Goal: Find specific page/section

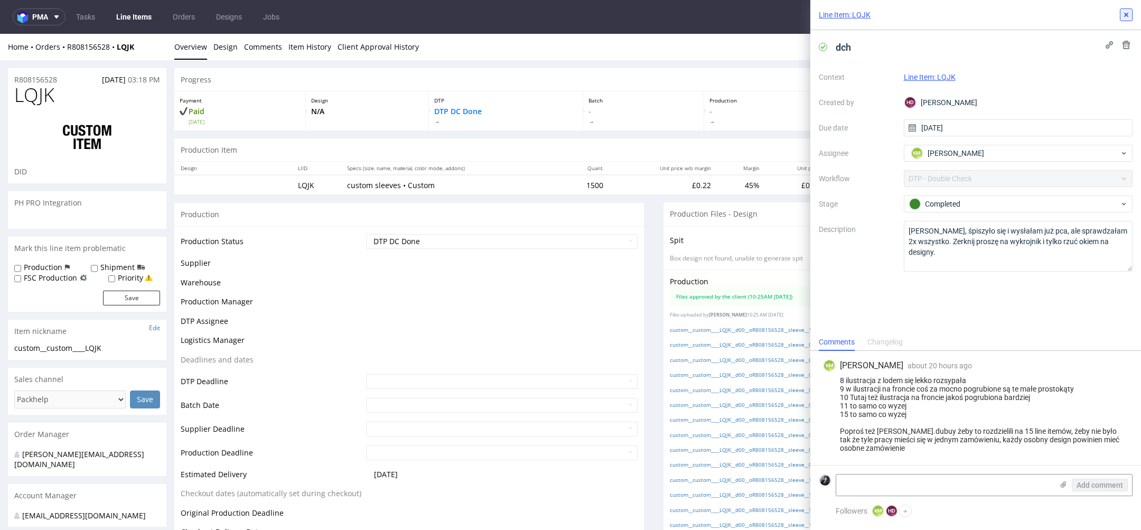
click at [1125, 14] on use at bounding box center [1126, 15] width 4 height 4
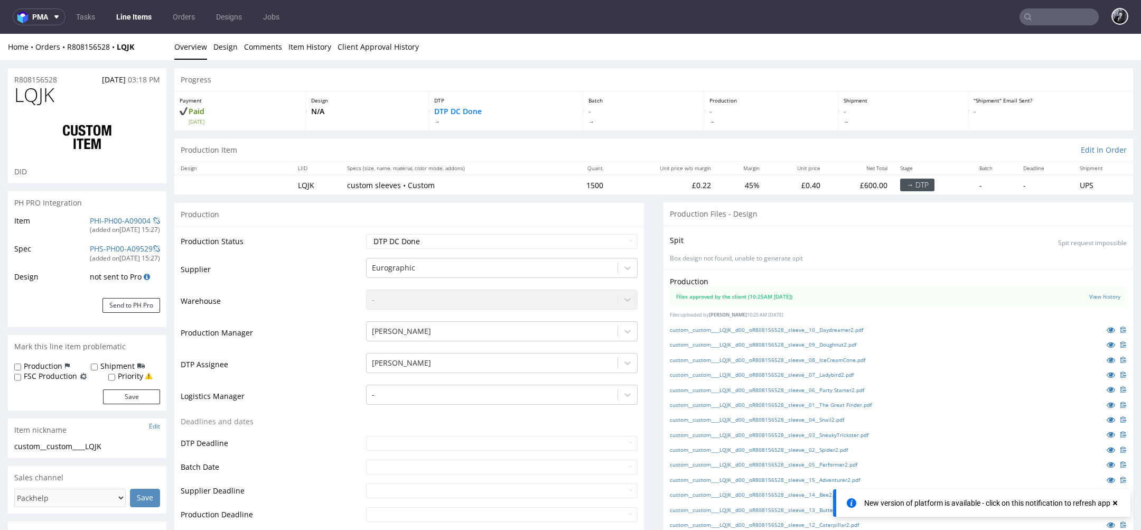
scroll to position [79, 0]
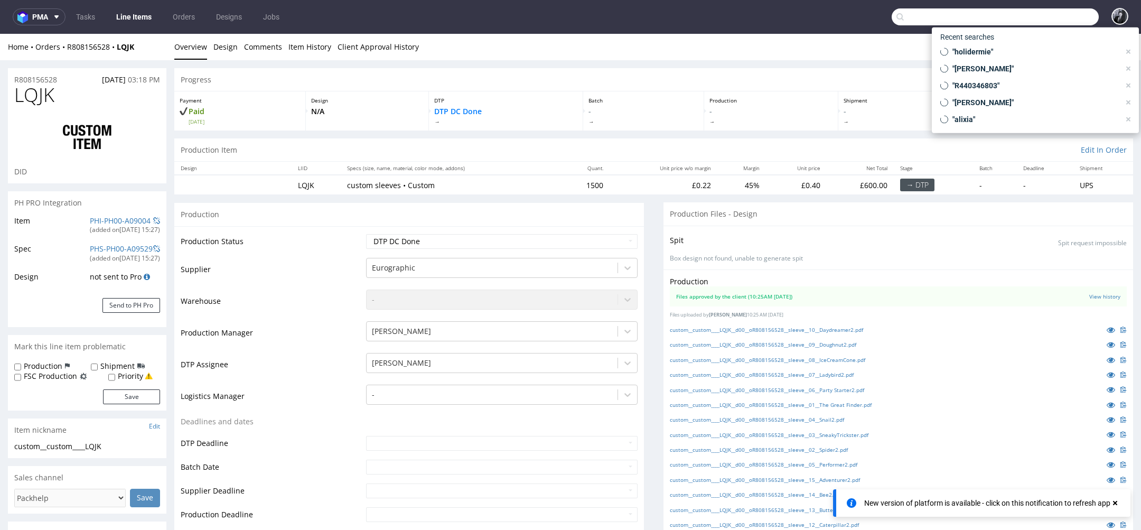
click at [1045, 8] on input "text" at bounding box center [994, 16] width 207 height 17
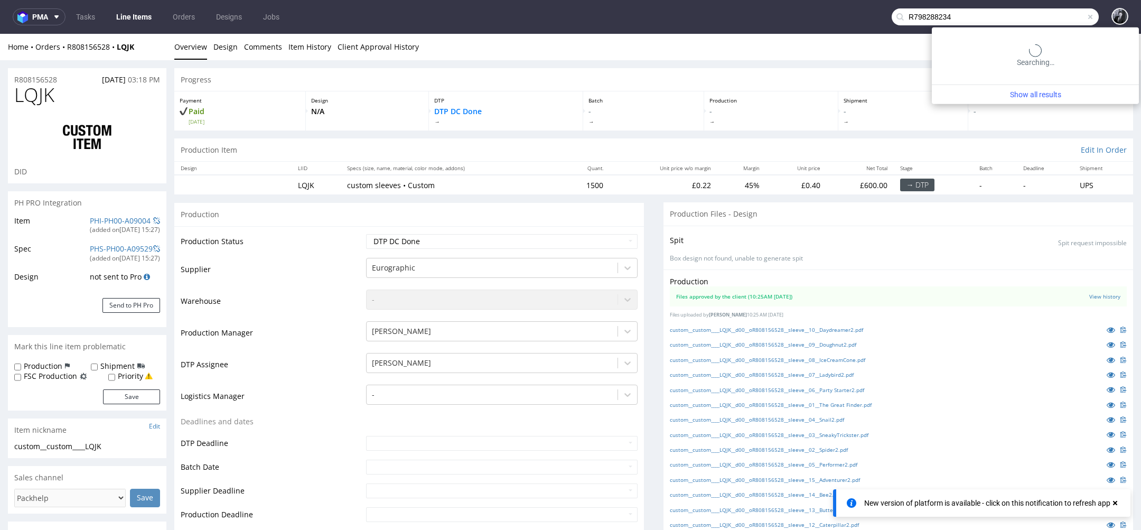
type input "R798288234"
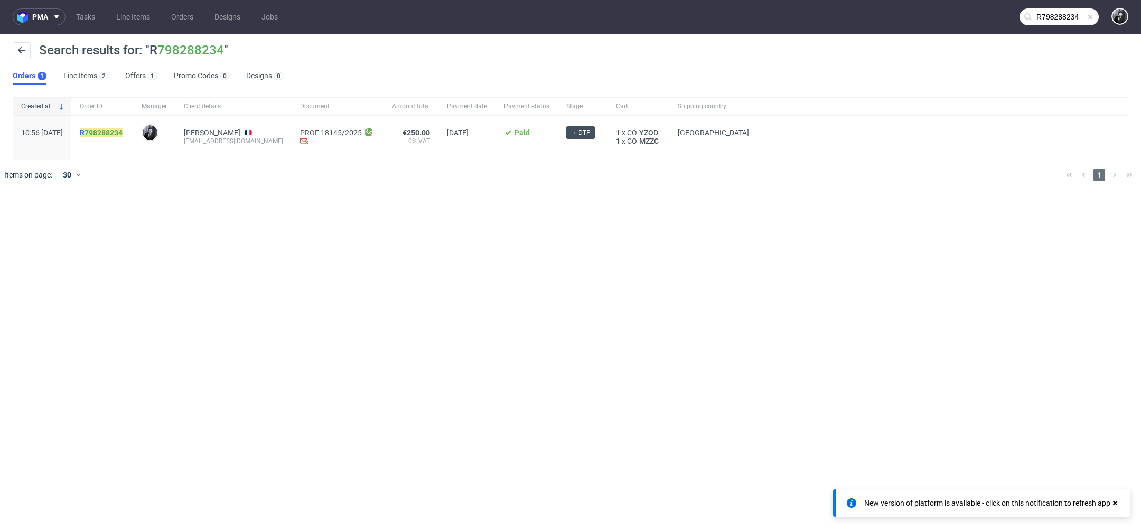
click at [123, 130] on link "798288234" at bounding box center [103, 132] width 38 height 8
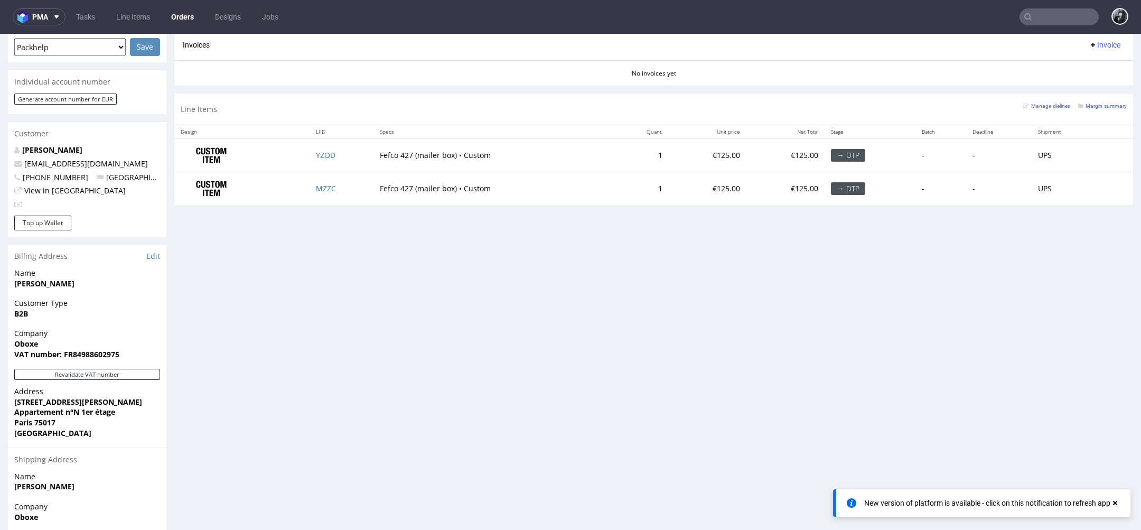
scroll to position [437, 0]
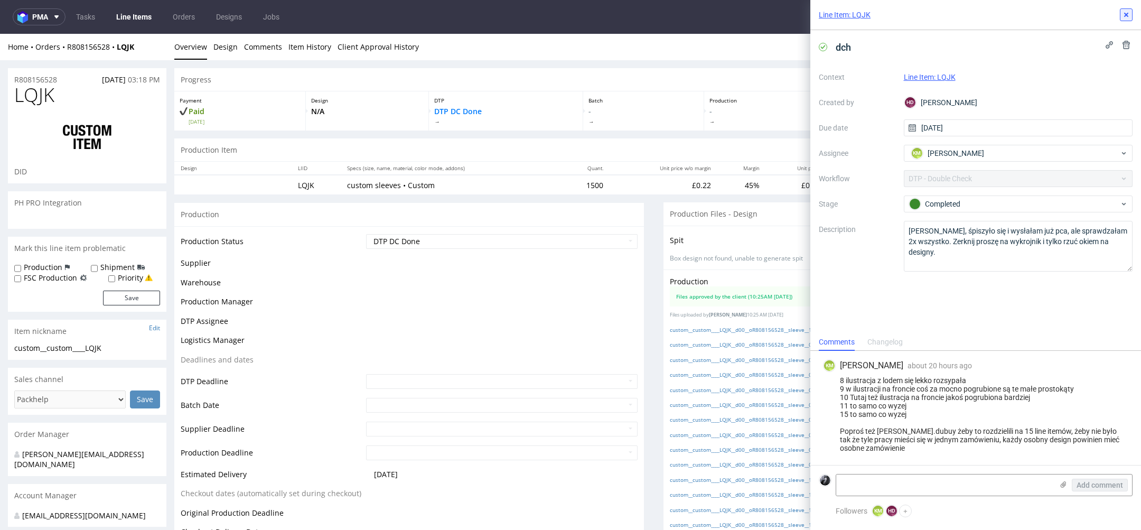
scroll to position [79, 0]
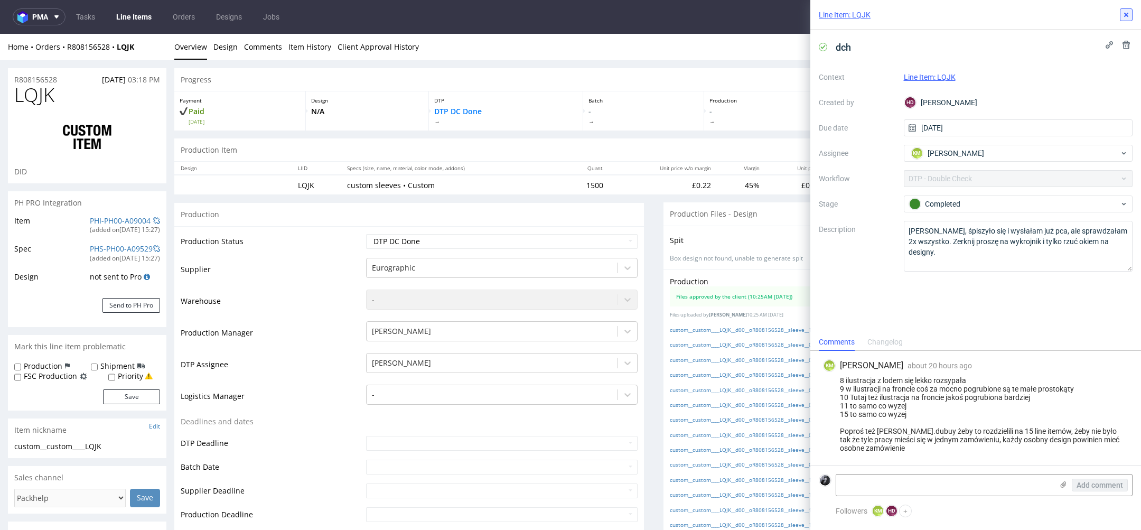
click at [1125, 16] on icon at bounding box center [1126, 15] width 8 height 8
